Goal: Use online tool/utility: Utilize a website feature to perform a specific function

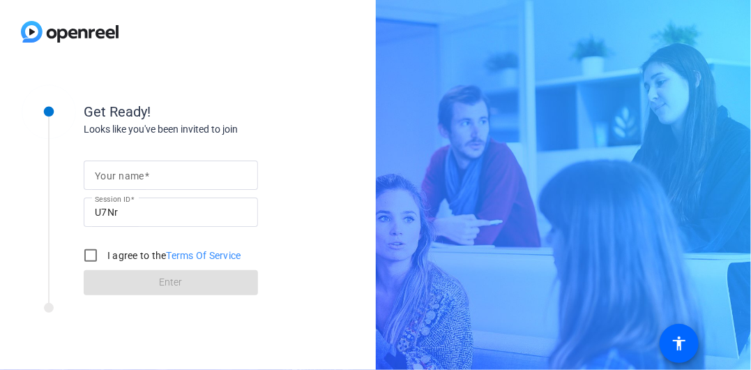
click at [128, 175] on mat-label "Your name" at bounding box center [120, 175] width 50 height 11
click at [128, 175] on input "Your name" at bounding box center [171, 175] width 152 height 17
type input "[PERSON_NAME]"
click at [91, 252] on input "I agree to the Terms Of Service" at bounding box center [91, 255] width 28 height 28
checkbox input "true"
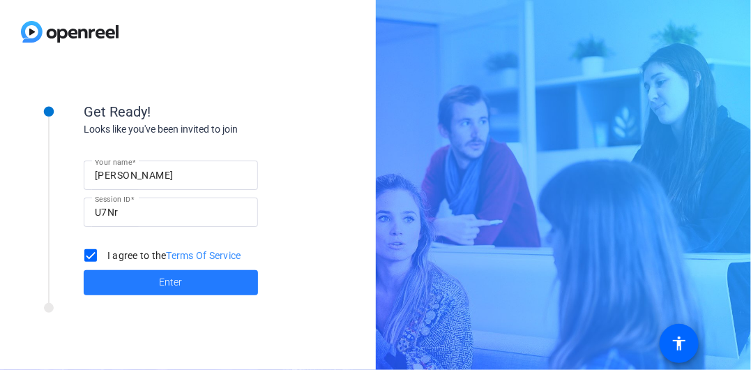
click at [179, 283] on span "Enter" at bounding box center [171, 282] width 23 height 15
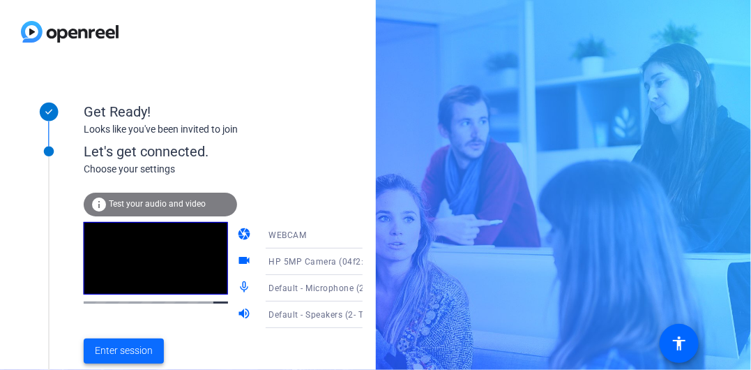
click at [134, 345] on span "Enter session" at bounding box center [124, 350] width 58 height 15
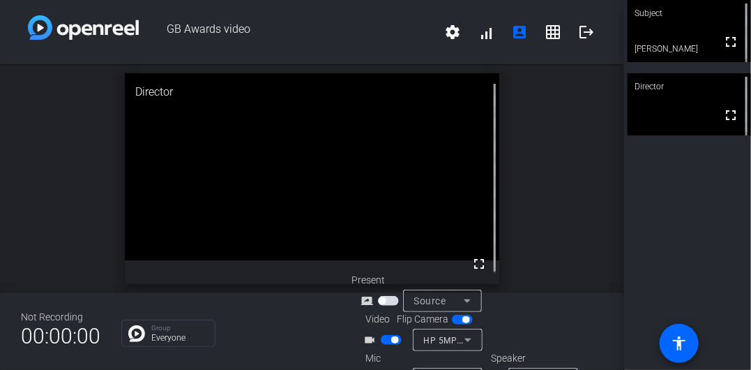
click at [457, 318] on span "button" at bounding box center [462, 320] width 21 height 10
click at [457, 322] on span "button" at bounding box center [456, 319] width 7 height 7
click at [391, 341] on span "button" at bounding box center [394, 339] width 7 height 7
click at [391, 341] on span "button" at bounding box center [391, 340] width 21 height 10
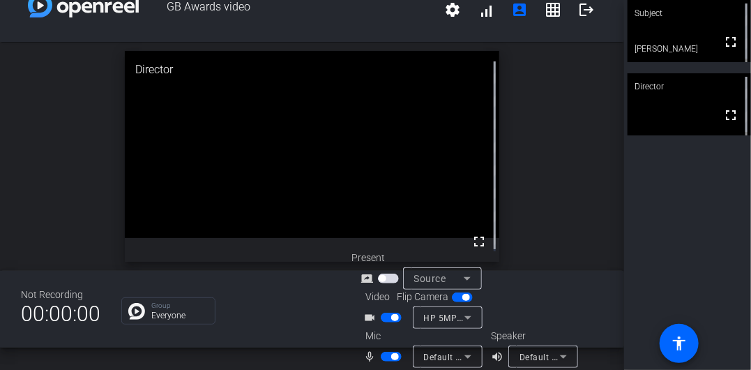
scroll to position [35, 0]
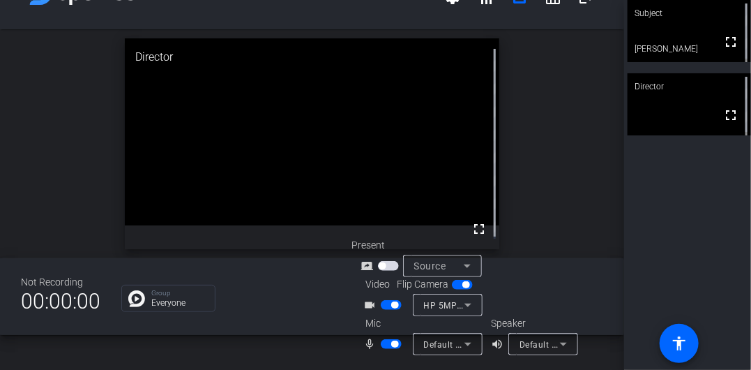
click at [462, 343] on icon at bounding box center [468, 343] width 17 height 17
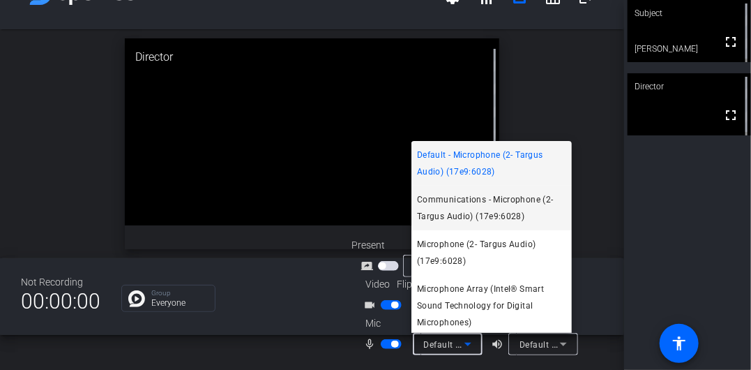
click at [493, 209] on span "Communications - Microphone (2- Targus Audio) (17e9:6028)" at bounding box center [491, 207] width 149 height 33
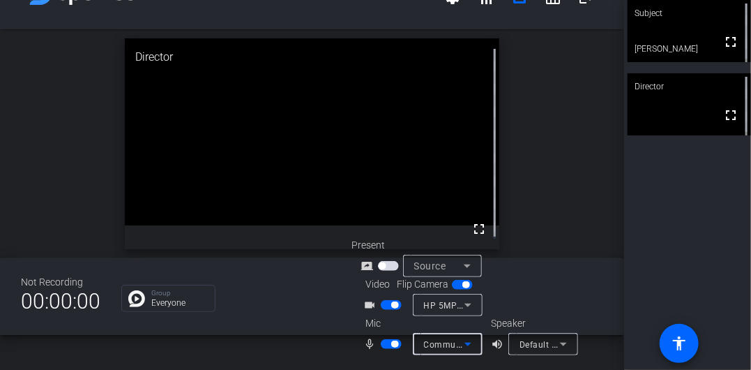
click at [561, 338] on icon at bounding box center [563, 343] width 17 height 17
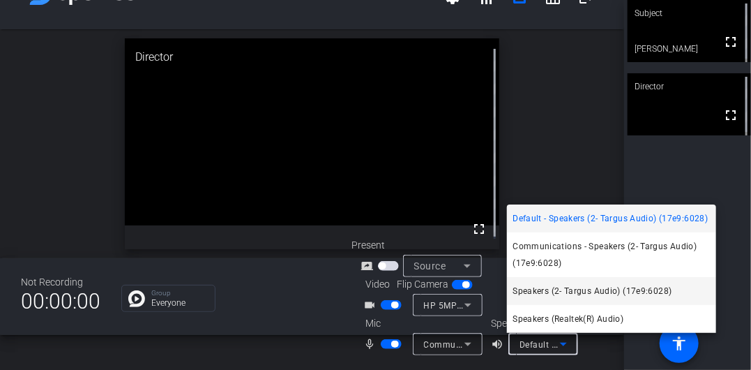
click at [565, 289] on span "Speakers (2- Targus Audio) (17e9:6028)" at bounding box center [592, 290] width 159 height 17
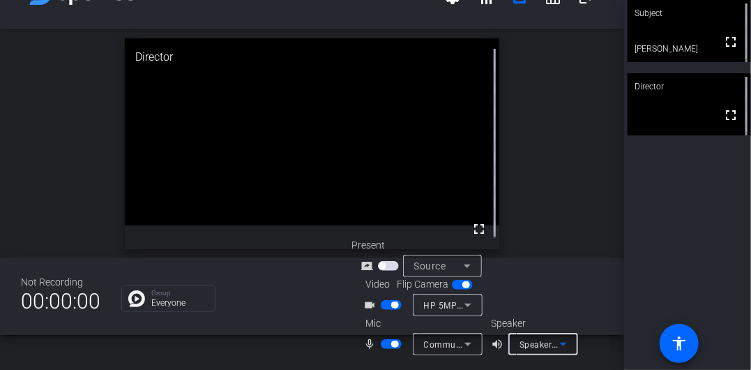
click at [559, 342] on icon at bounding box center [563, 343] width 17 height 17
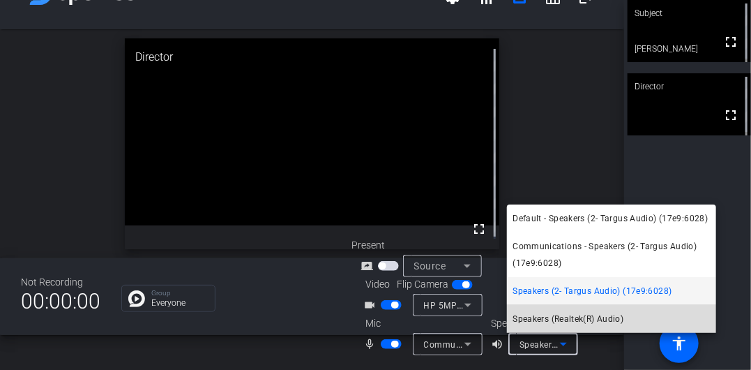
click at [560, 321] on span "Speakers (Realtek(R) Audio)" at bounding box center [568, 318] width 111 height 17
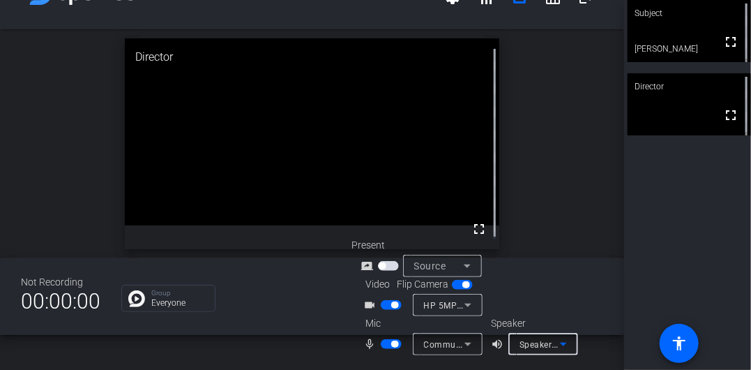
click at [561, 340] on icon at bounding box center [563, 343] width 17 height 17
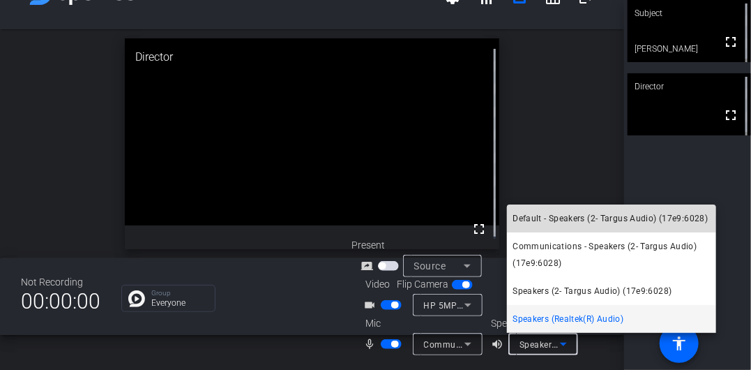
click at [544, 216] on span "Default - Speakers (2- Targus Audio) (17e9:6028)" at bounding box center [610, 218] width 195 height 17
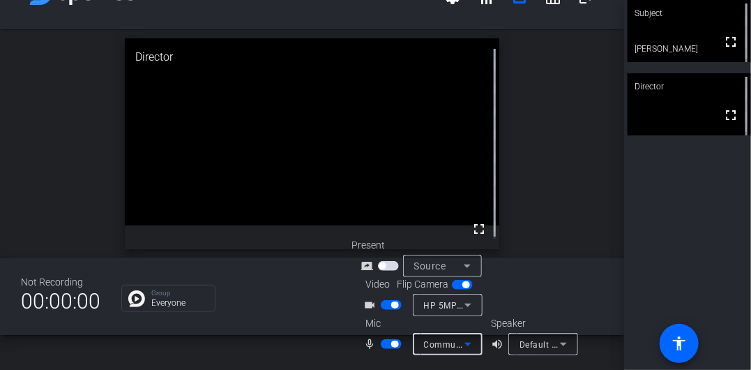
click at [469, 341] on icon at bounding box center [468, 343] width 17 height 17
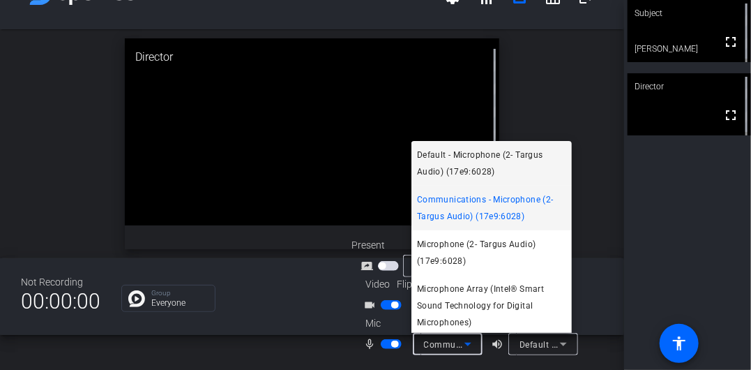
click at [462, 165] on span "Default - Microphone (2- Targus Audio) (17e9:6028)" at bounding box center [491, 162] width 149 height 33
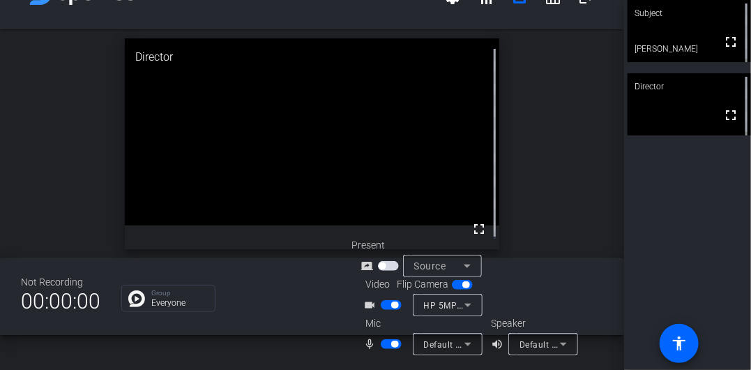
click at [386, 265] on span "button" at bounding box center [388, 266] width 21 height 10
click at [467, 303] on icon at bounding box center [468, 304] width 17 height 17
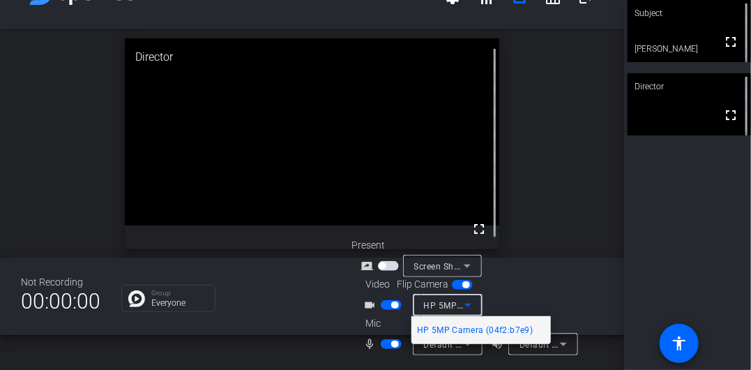
click at [555, 281] on div at bounding box center [375, 185] width 751 height 370
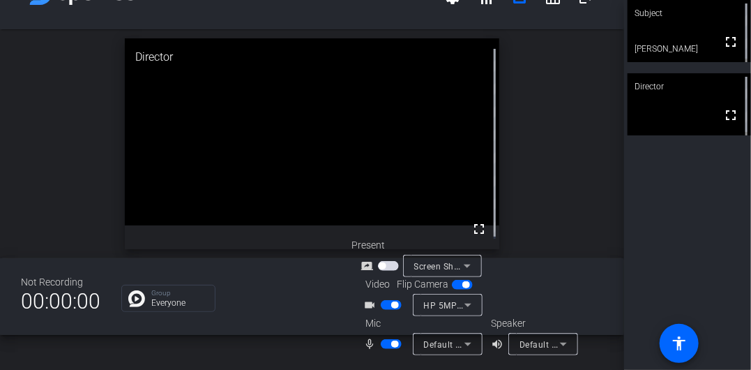
click at [462, 339] on icon at bounding box center [468, 343] width 17 height 17
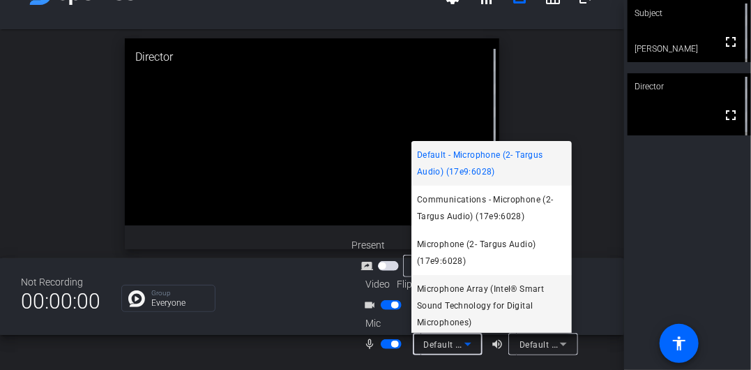
click at [463, 287] on span "Microphone Array (Intel® Smart Sound Technology for Digital Microphones)" at bounding box center [491, 305] width 149 height 50
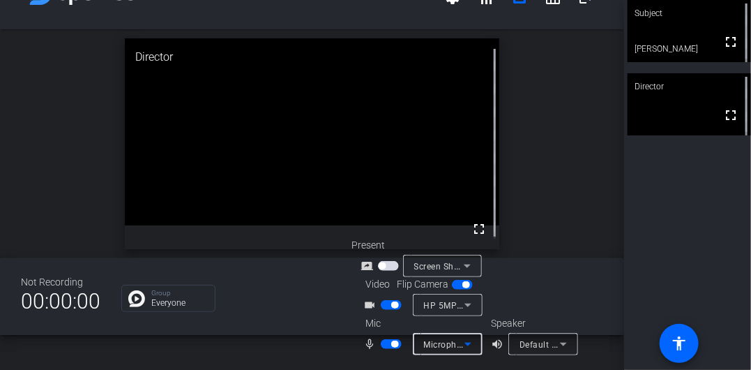
scroll to position [3, 0]
